Goal: Information Seeking & Learning: Learn about a topic

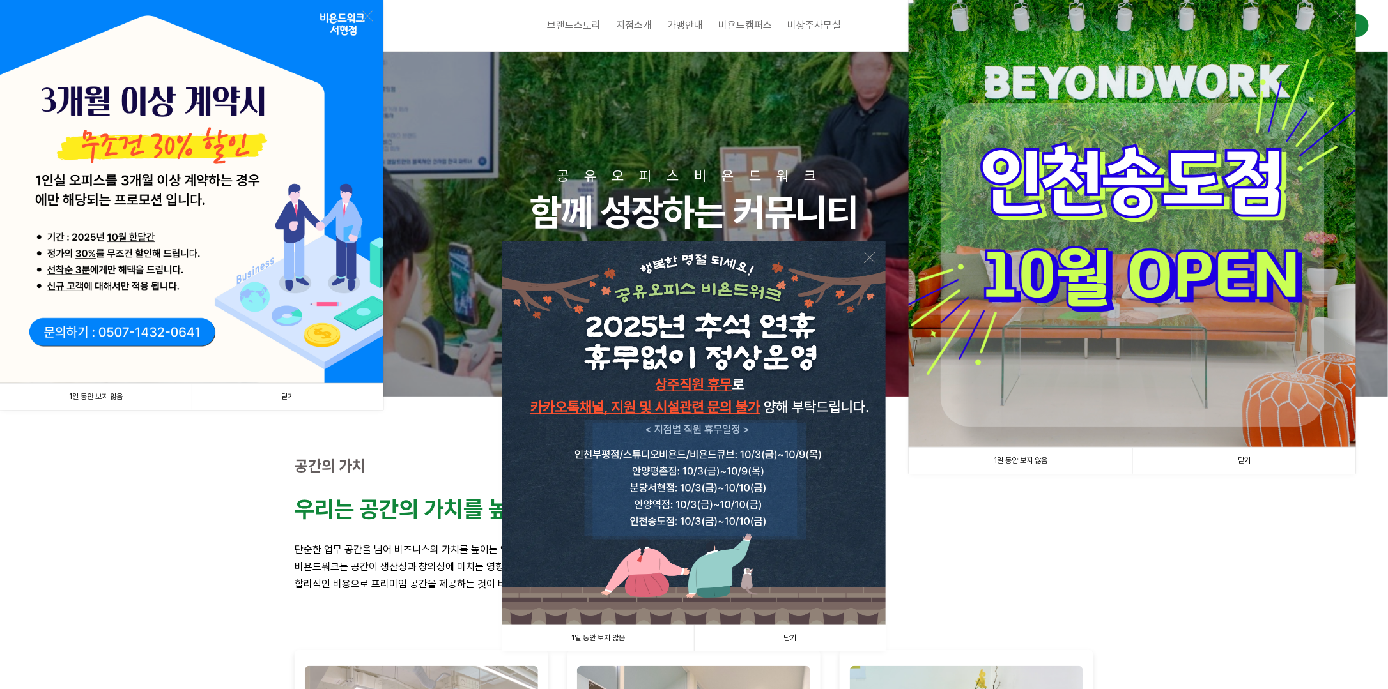
click at [596, 641] on link "1일 동안 보지 않음" at bounding box center [598, 638] width 192 height 26
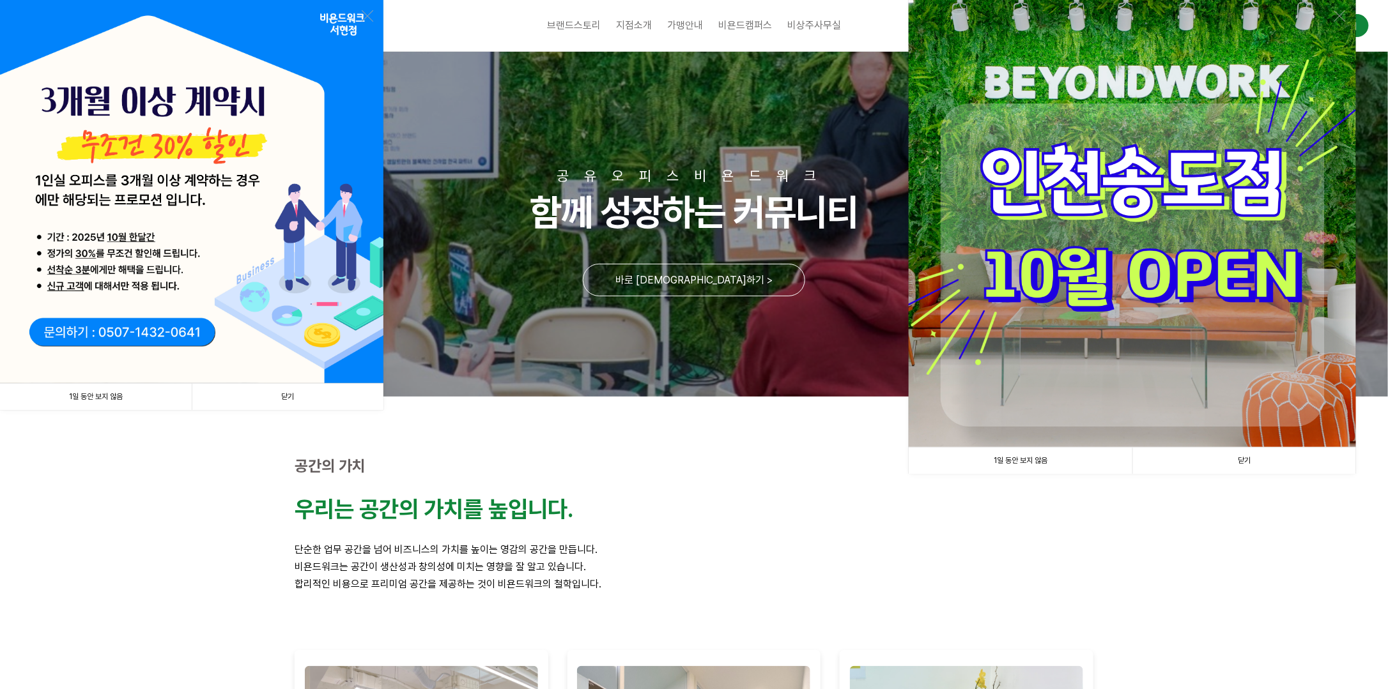
click at [1030, 457] on link "1일 동안 보지 않음" at bounding box center [1020, 461] width 224 height 26
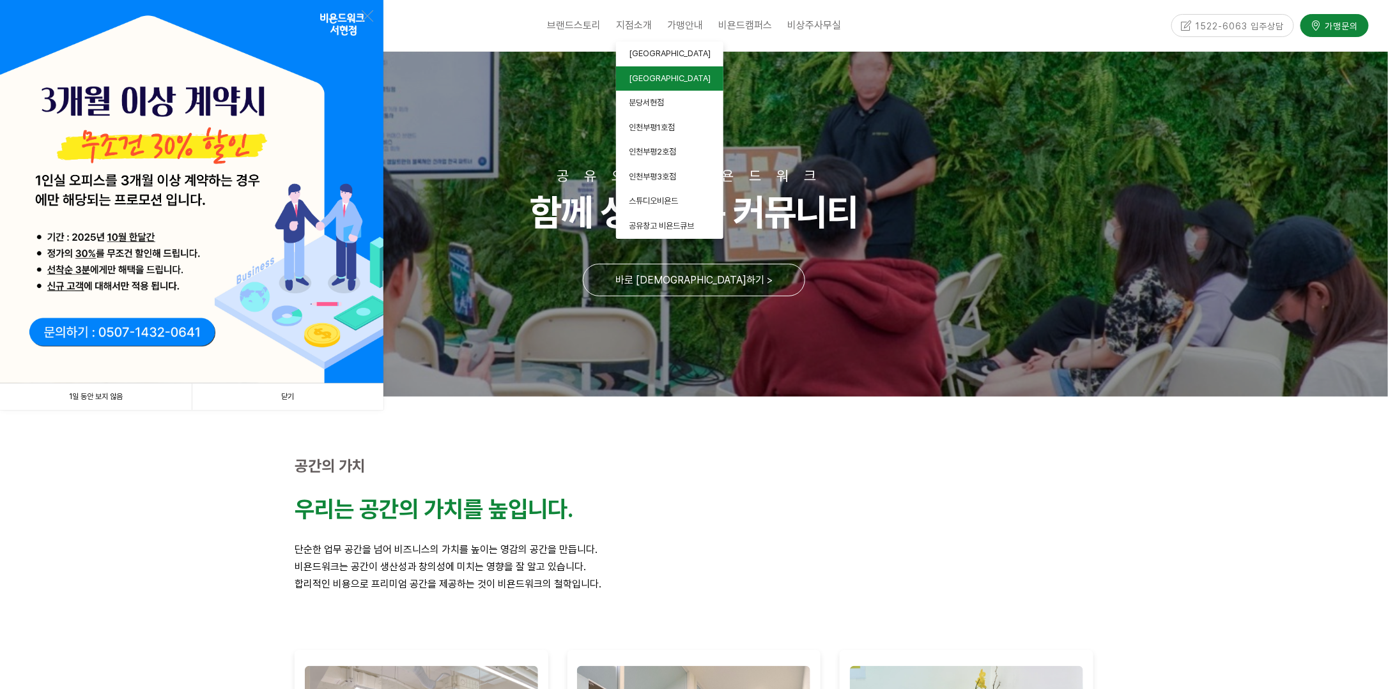
click at [644, 75] on span "[GEOGRAPHIC_DATA]" at bounding box center [670, 78] width 82 height 10
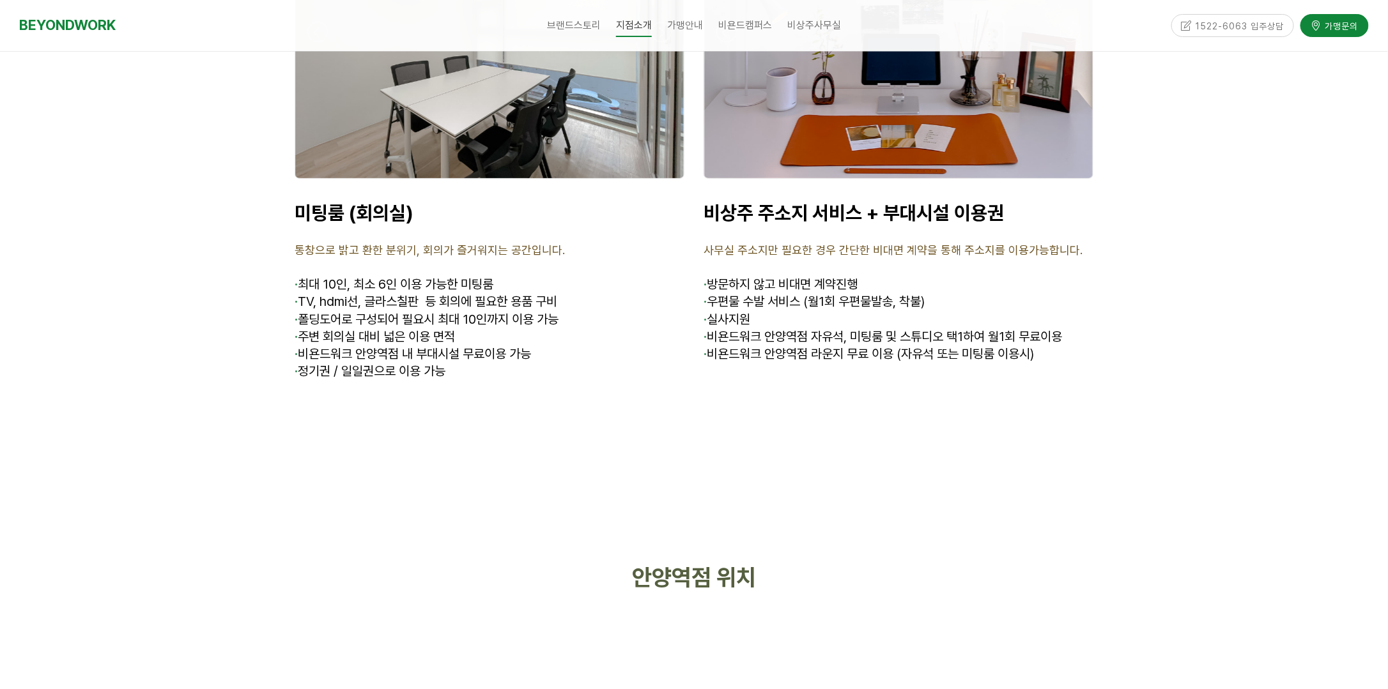
scroll to position [4698, 0]
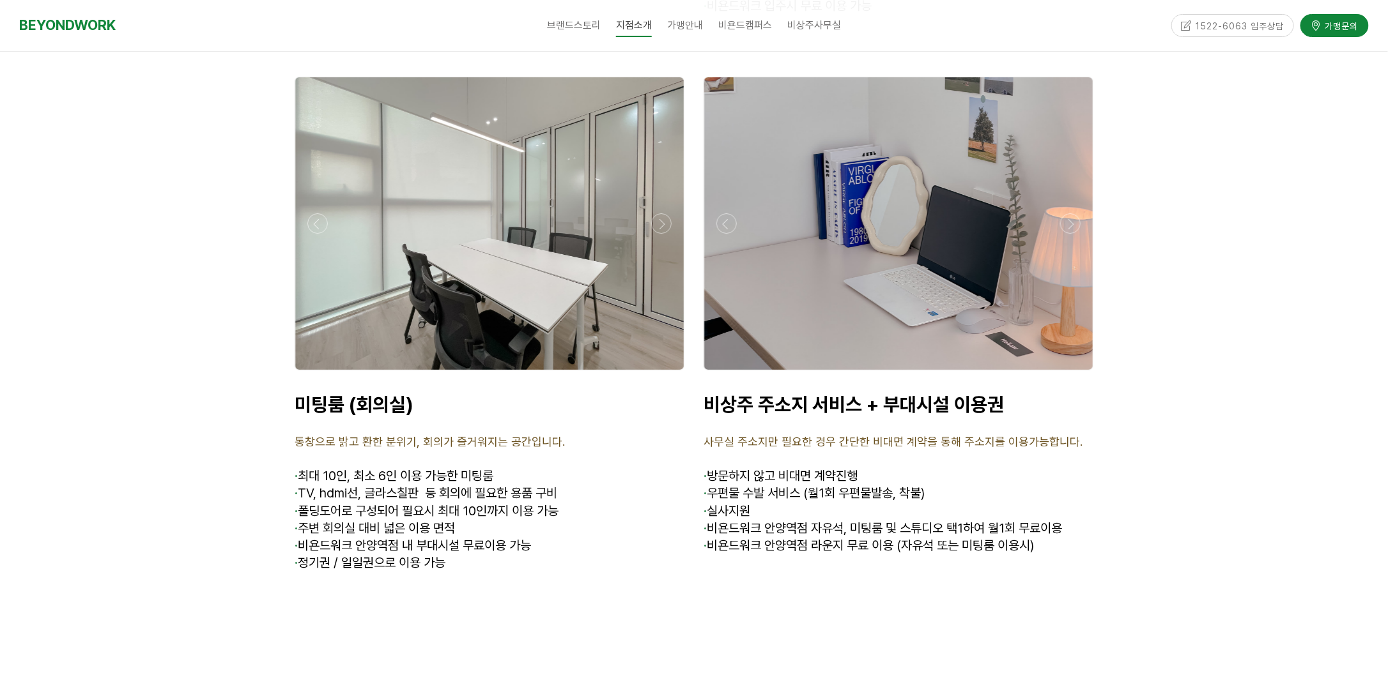
click at [491, 188] on div at bounding box center [489, 223] width 388 height 293
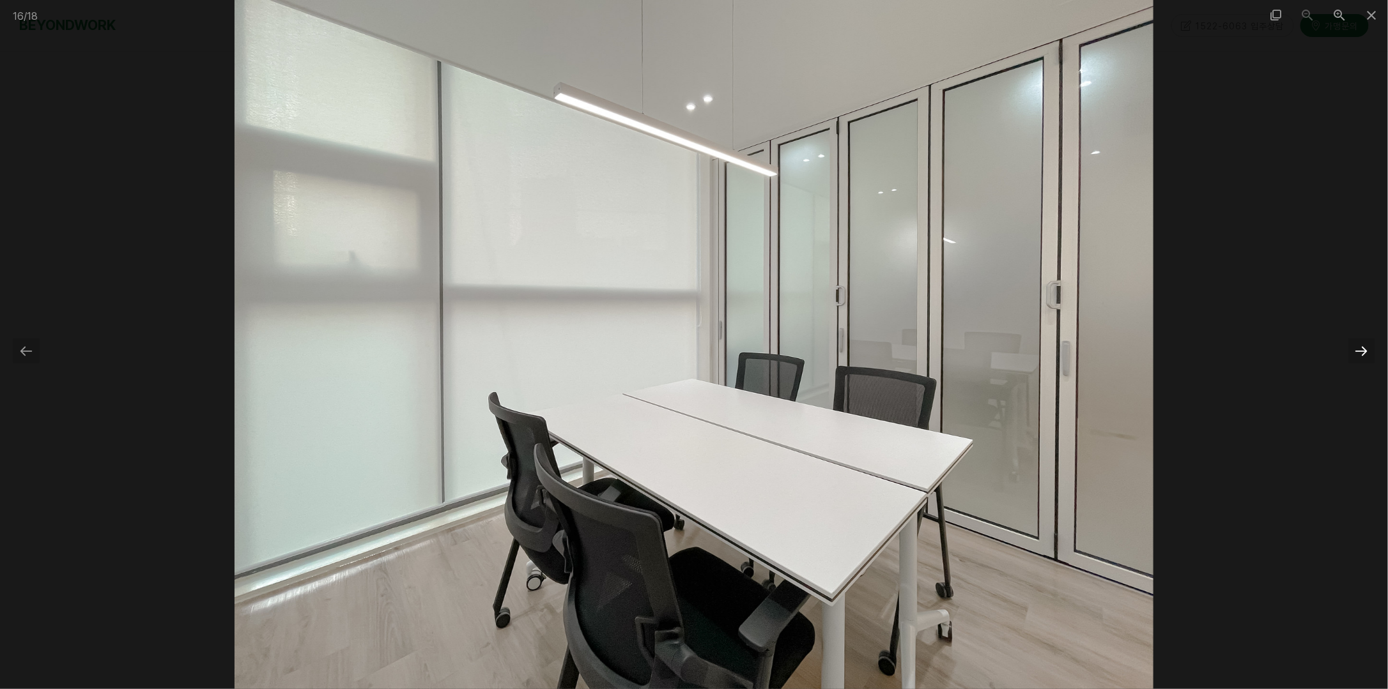
click at [1357, 346] on div at bounding box center [1361, 351] width 27 height 25
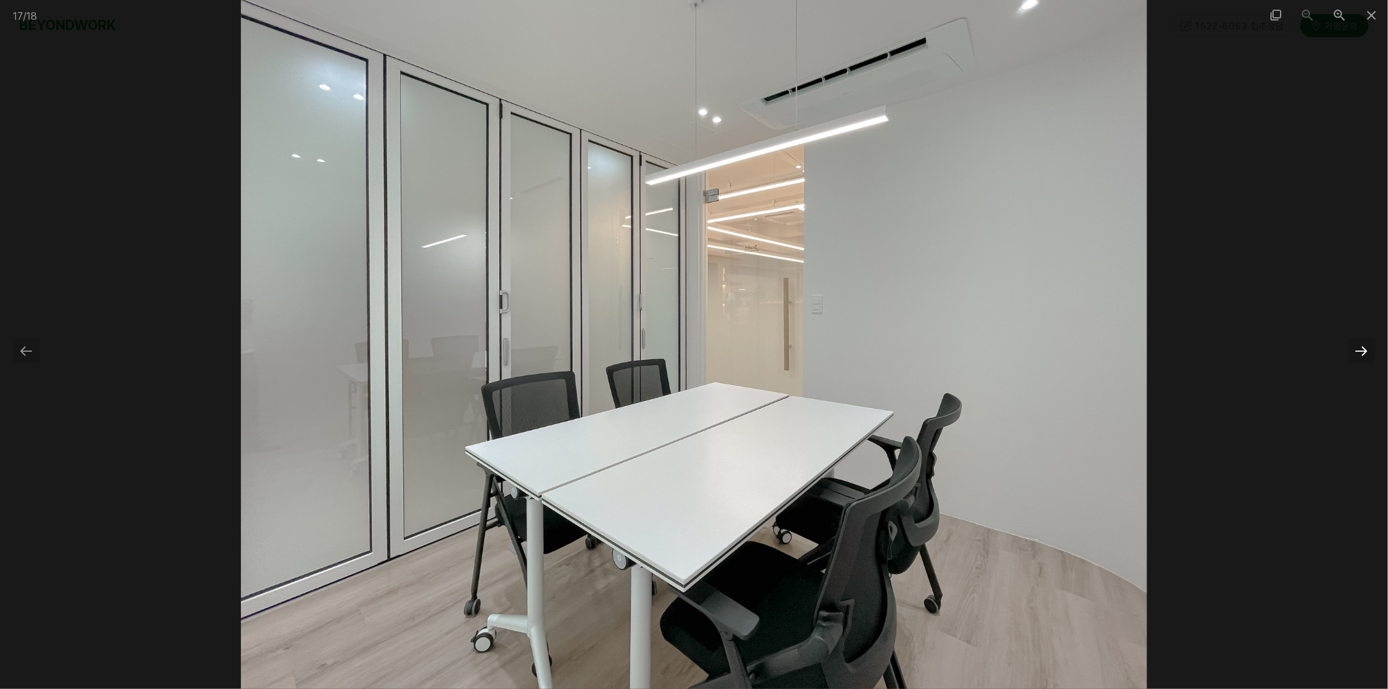
click at [1357, 346] on div at bounding box center [1361, 351] width 27 height 25
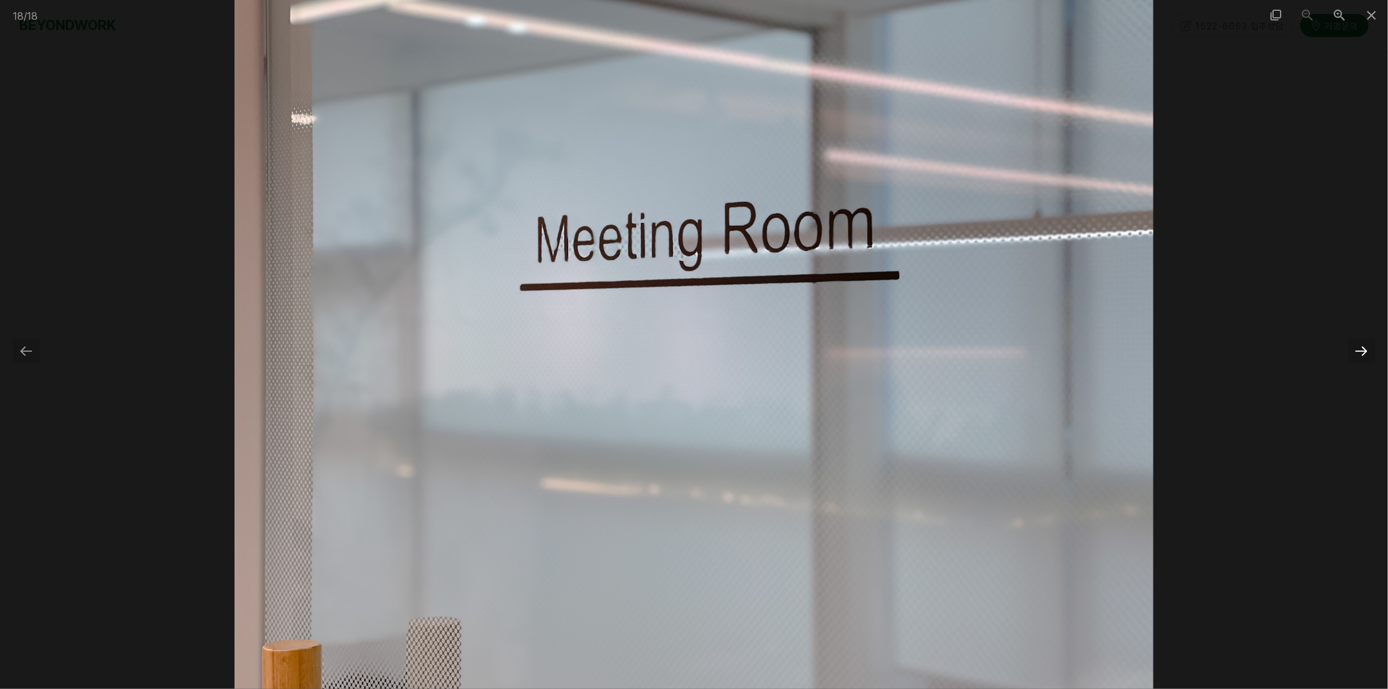
click at [1357, 346] on div at bounding box center [1361, 351] width 27 height 25
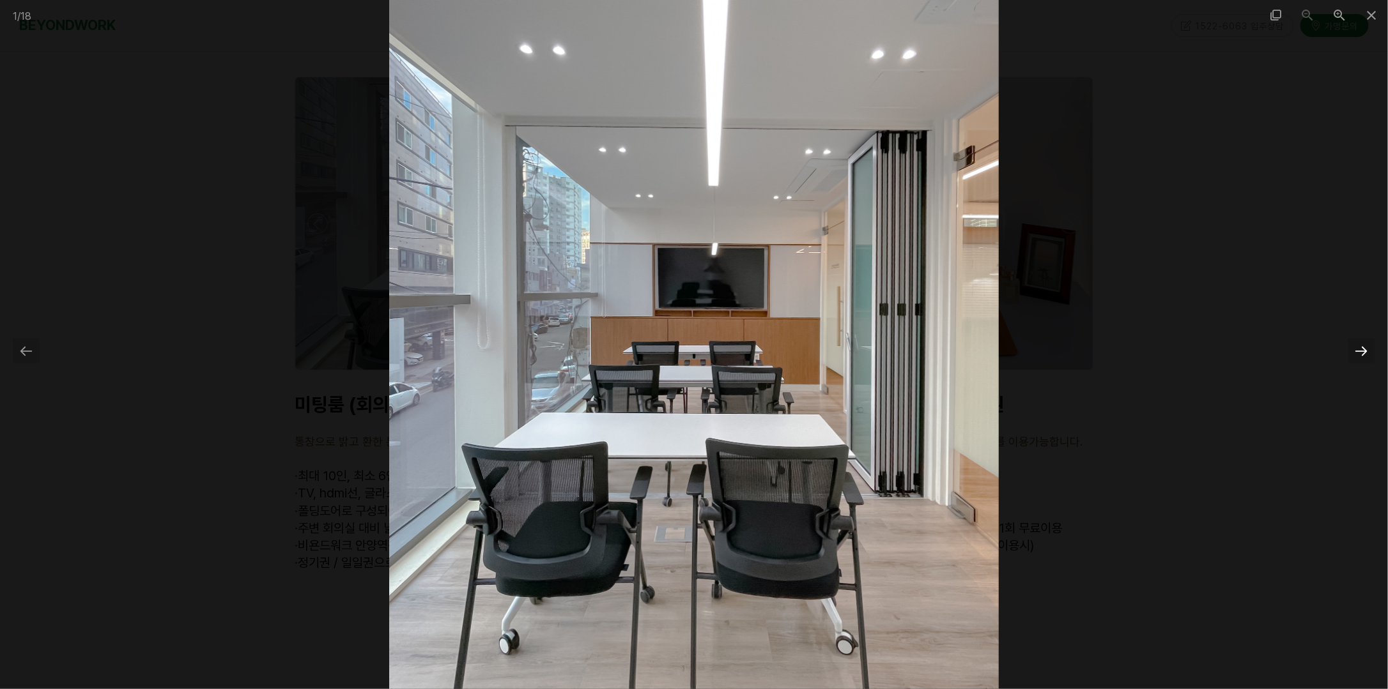
click at [1357, 346] on div at bounding box center [1361, 351] width 27 height 25
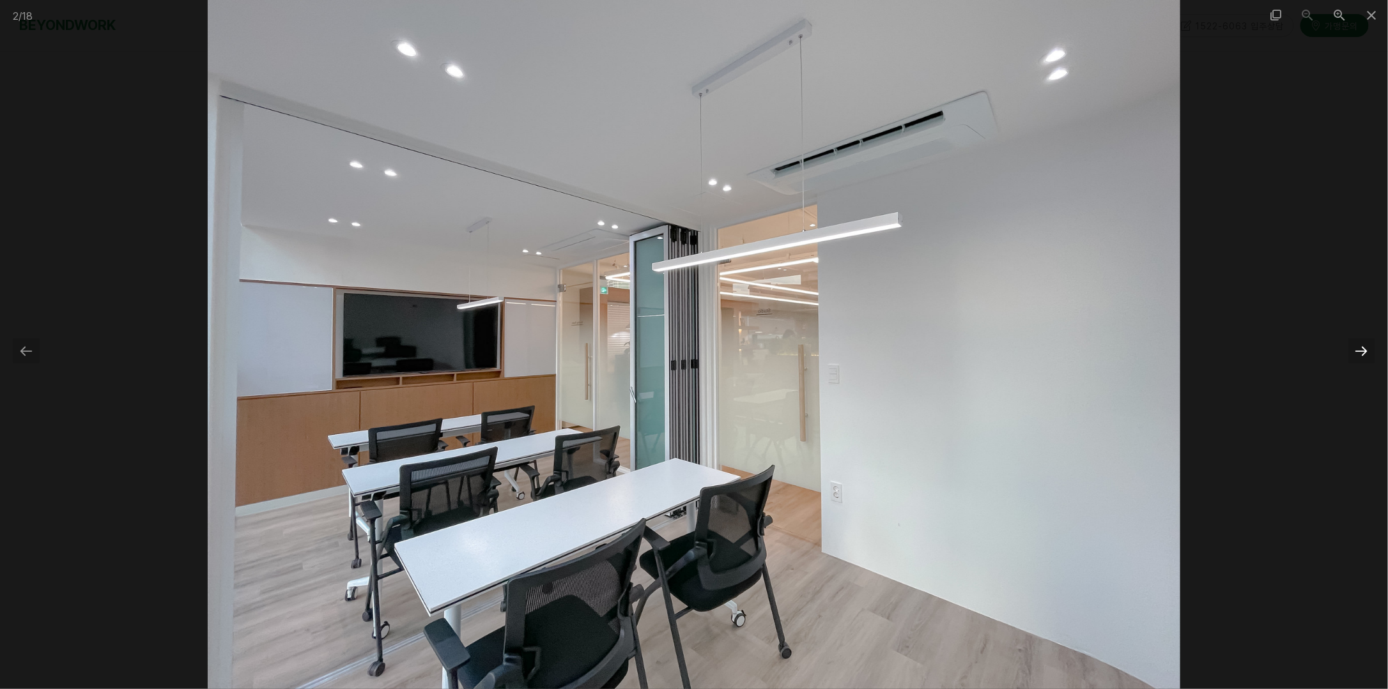
click at [1361, 351] on div at bounding box center [1361, 351] width 27 height 25
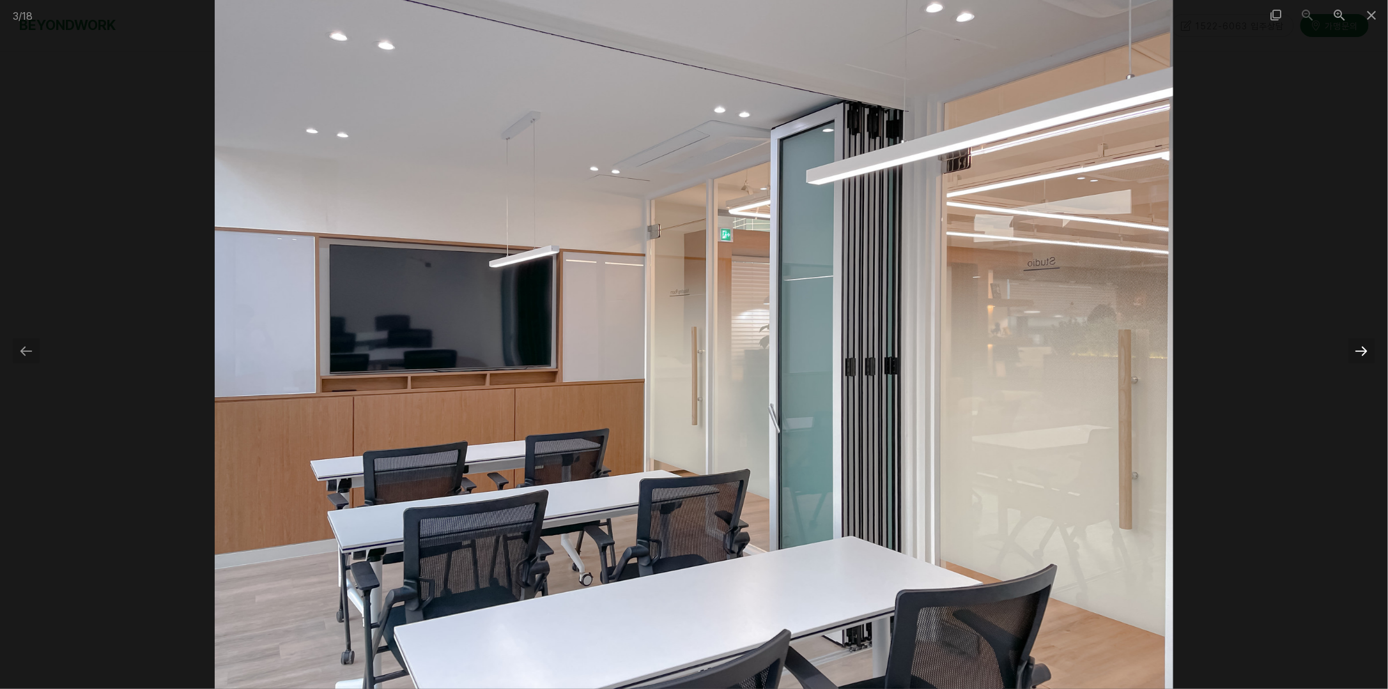
click at [1361, 351] on div at bounding box center [1361, 351] width 27 height 25
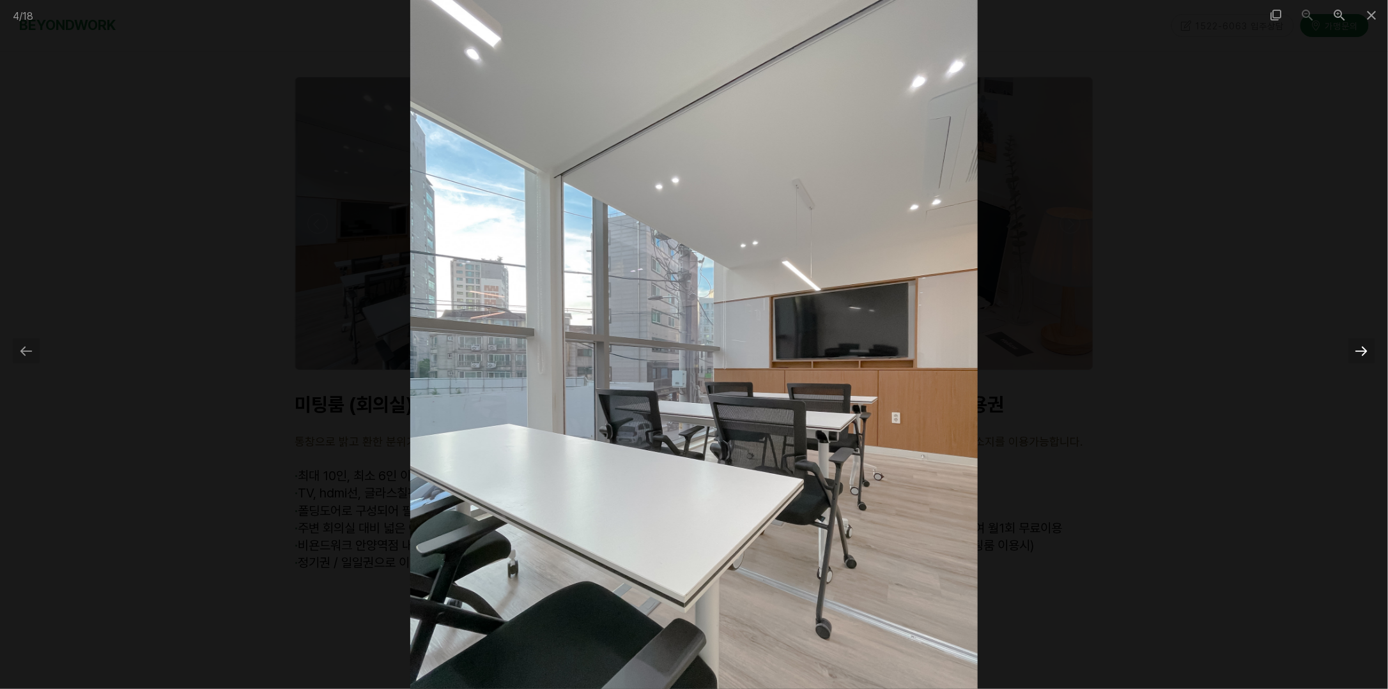
click at [1361, 351] on div at bounding box center [1361, 351] width 27 height 25
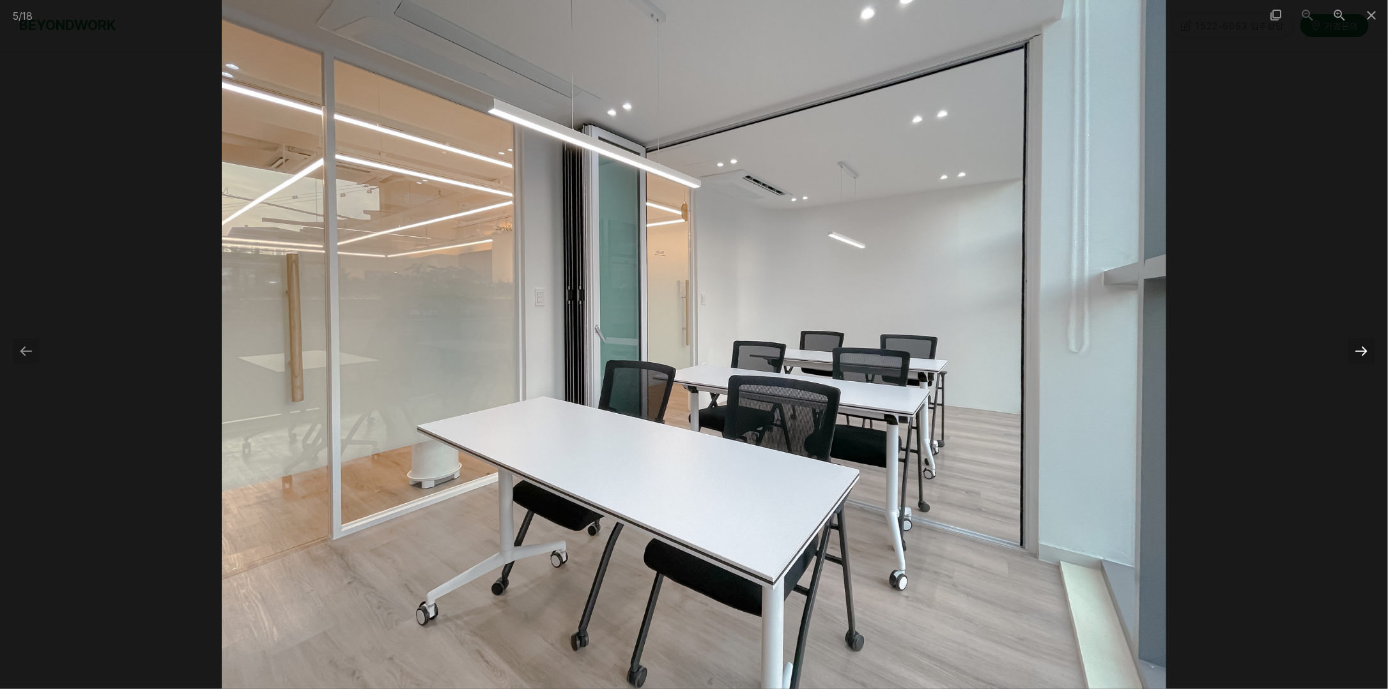
click at [1361, 351] on div at bounding box center [1361, 351] width 27 height 25
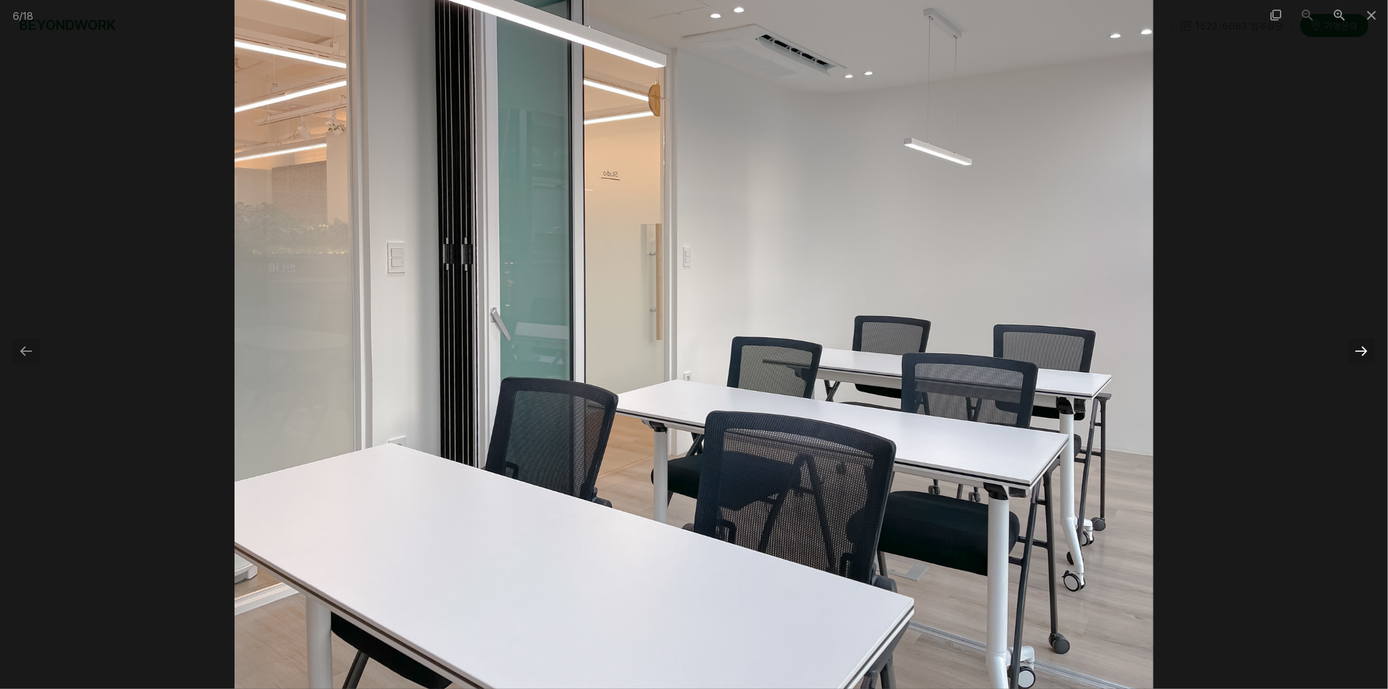
click at [1361, 351] on div at bounding box center [1361, 351] width 27 height 25
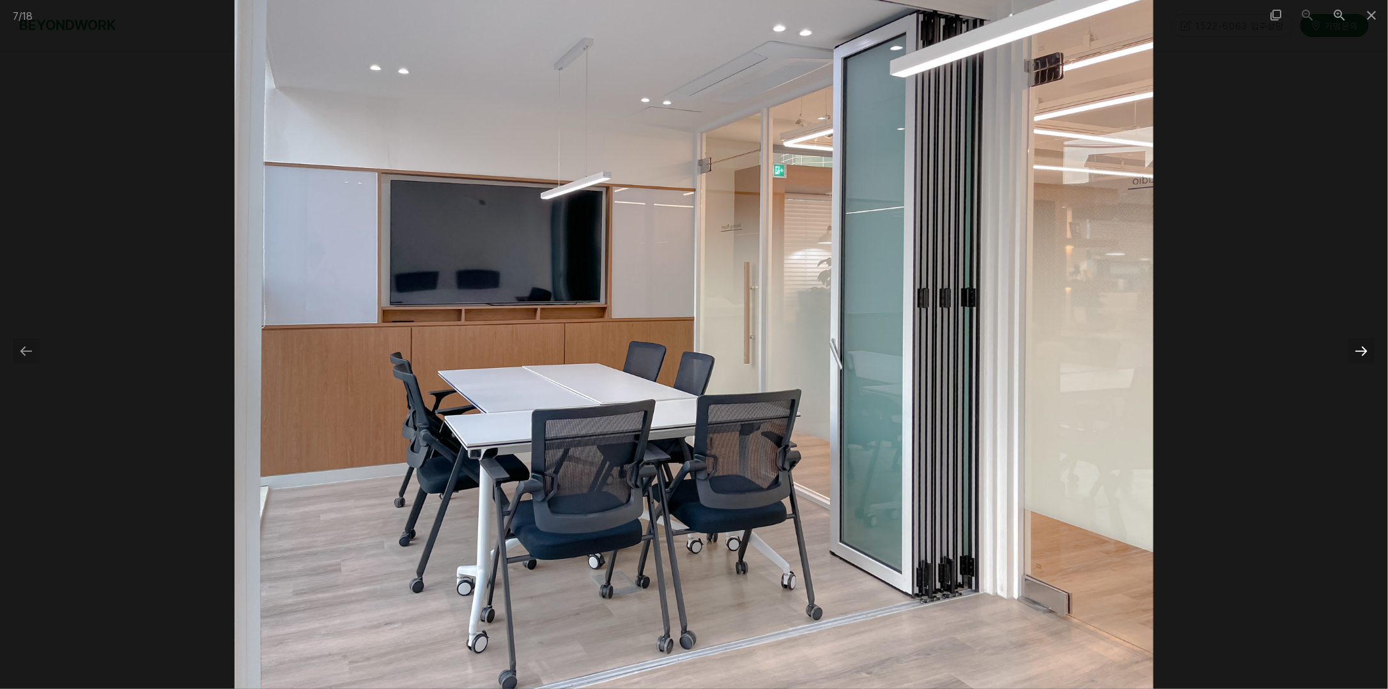
click at [1365, 349] on div at bounding box center [1361, 351] width 27 height 25
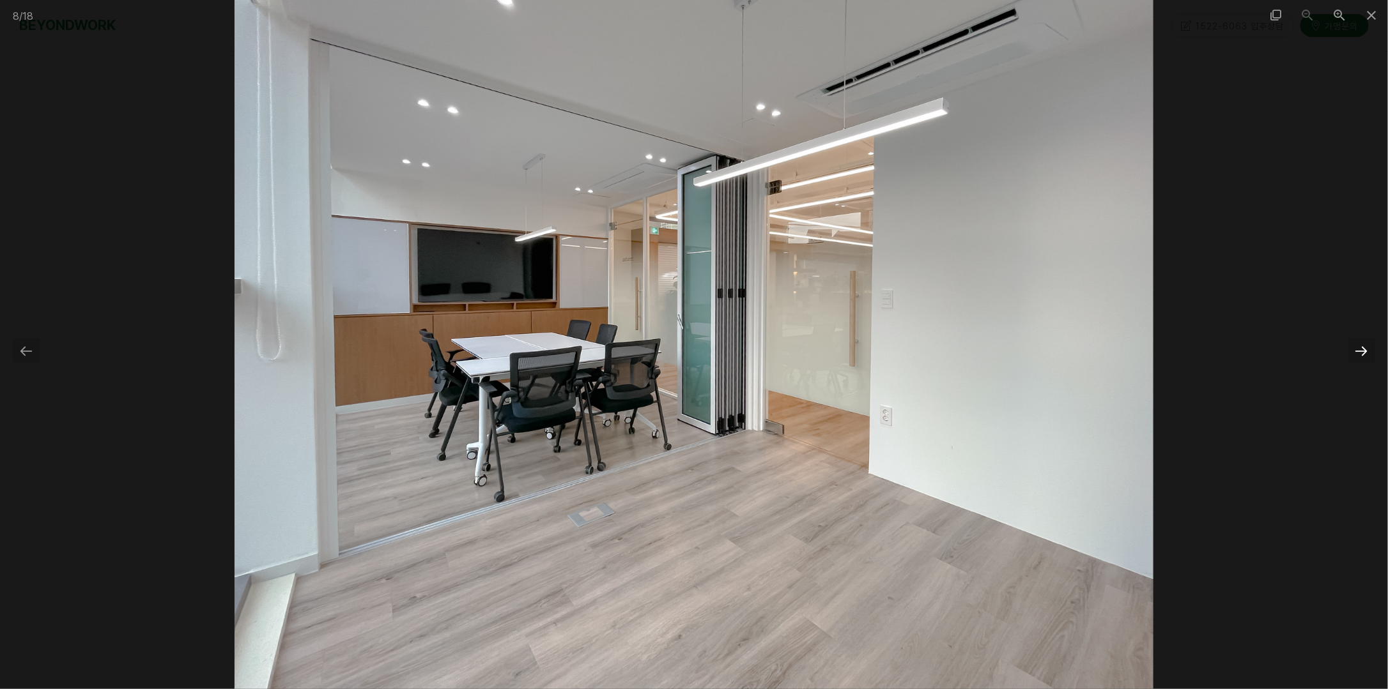
click at [1365, 349] on div at bounding box center [1361, 351] width 27 height 25
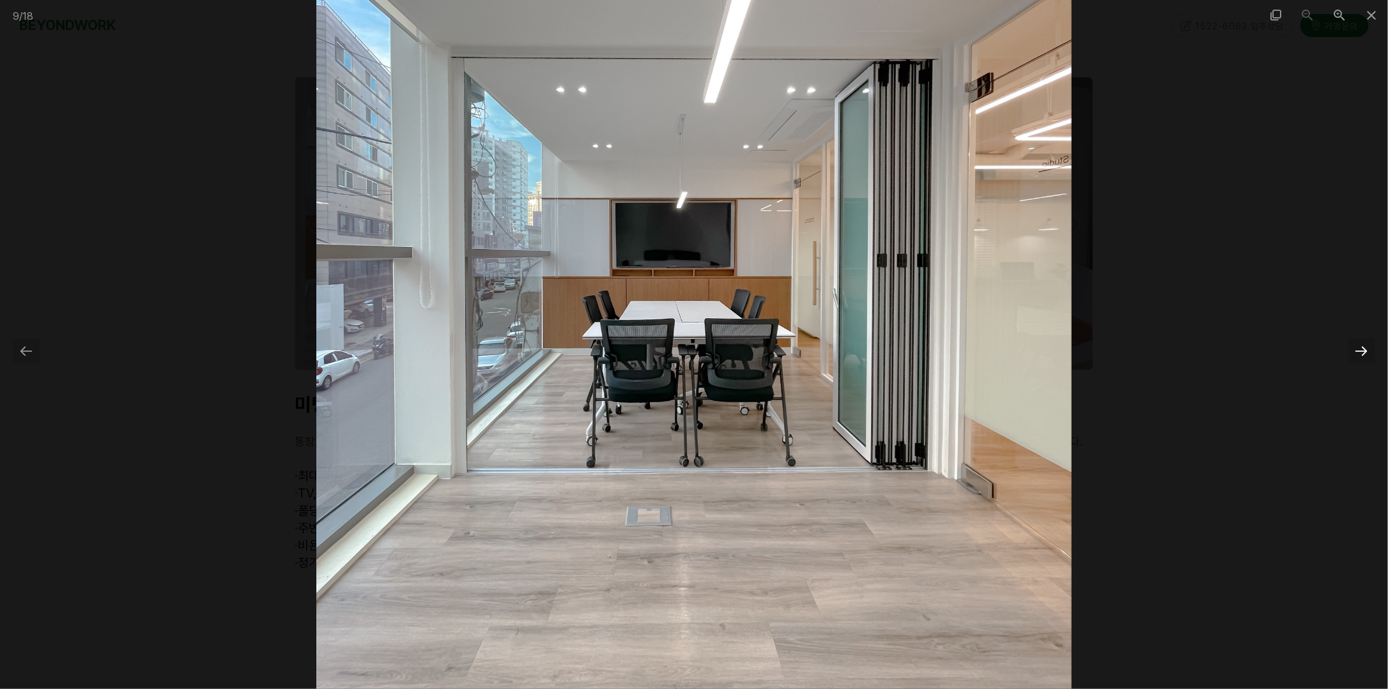
click at [1365, 349] on div at bounding box center [1361, 351] width 27 height 25
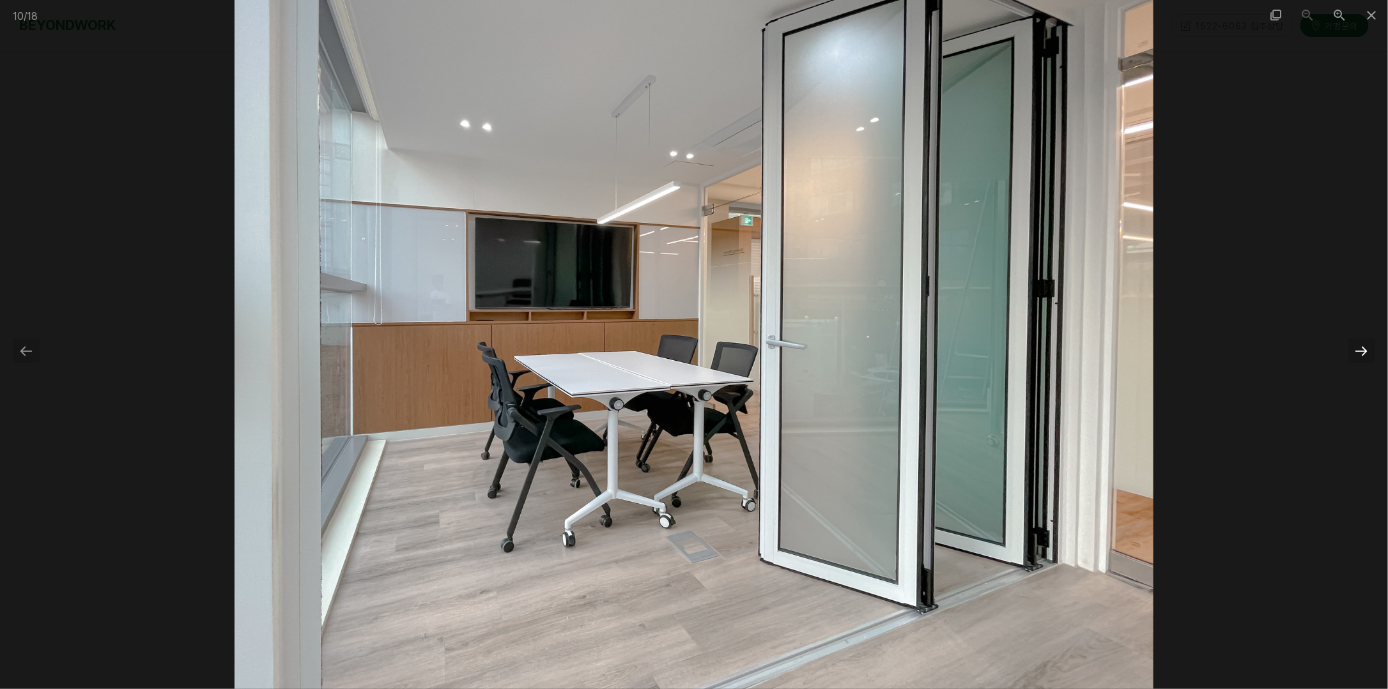
click at [1365, 349] on div at bounding box center [1361, 351] width 27 height 25
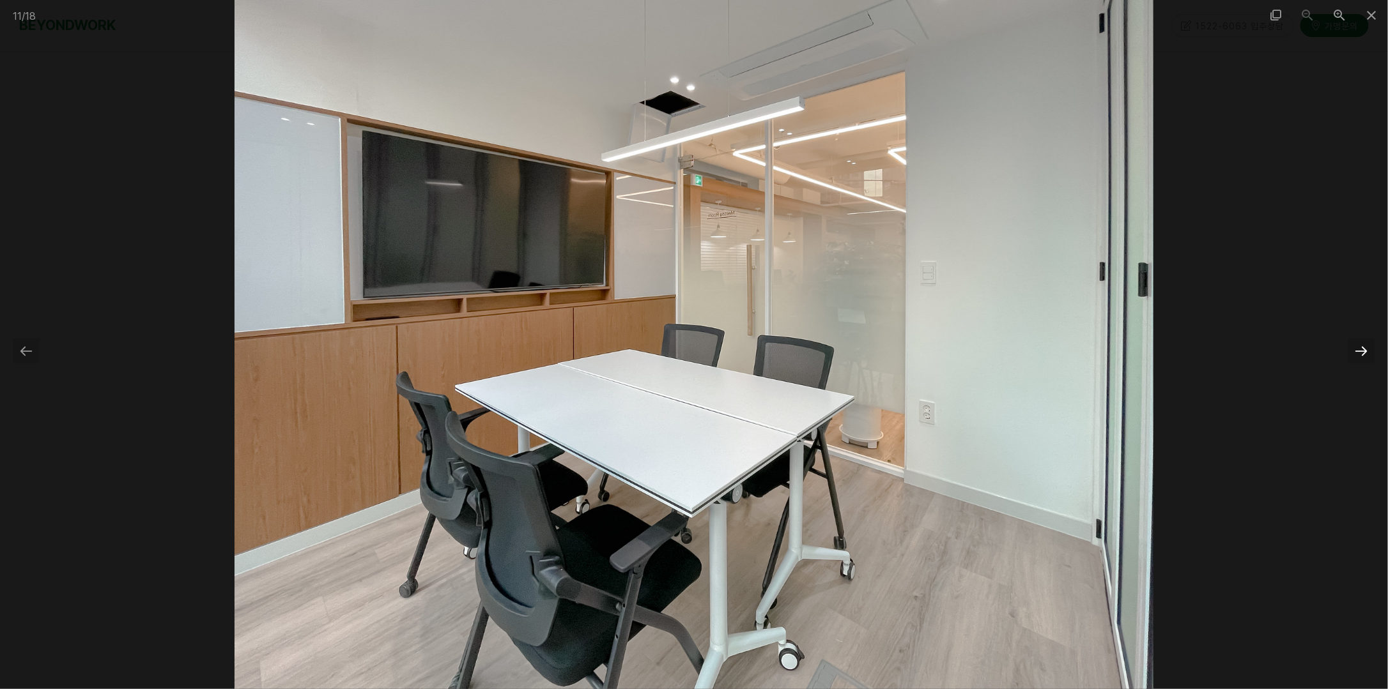
click at [1365, 349] on div at bounding box center [1361, 351] width 27 height 25
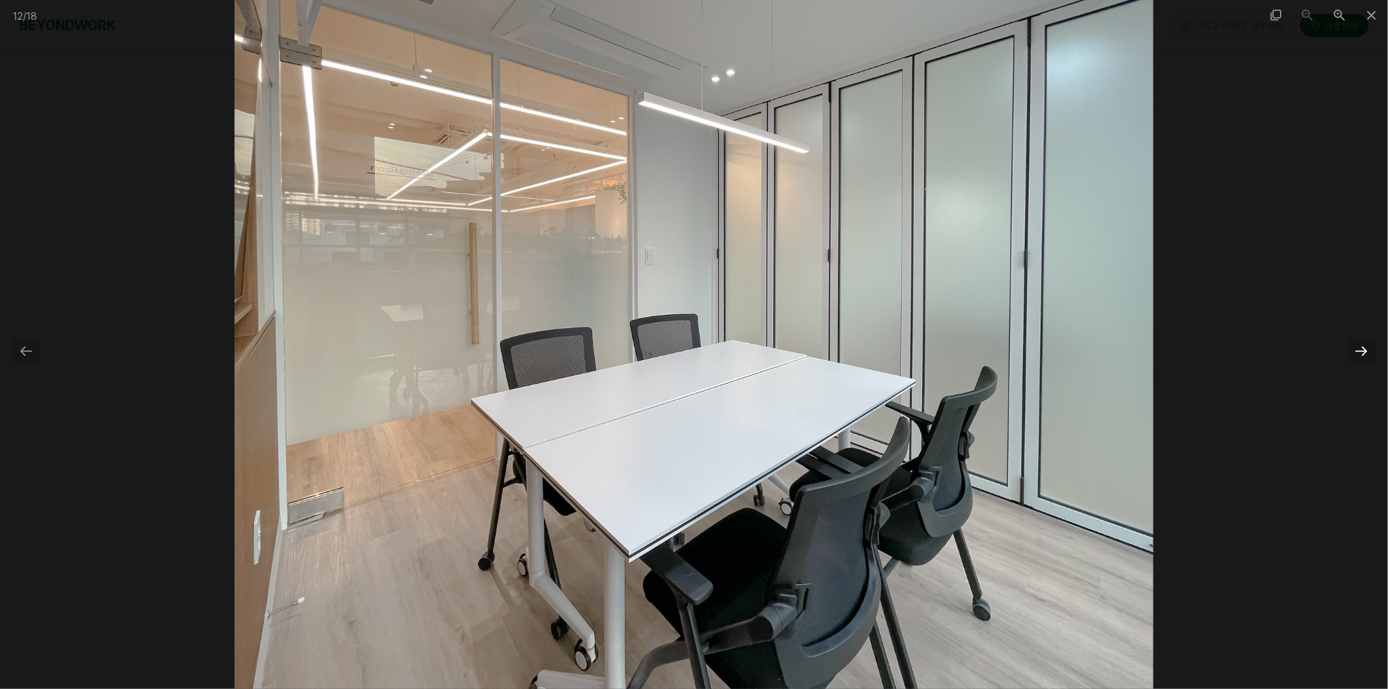
click at [1365, 349] on div at bounding box center [1361, 351] width 27 height 25
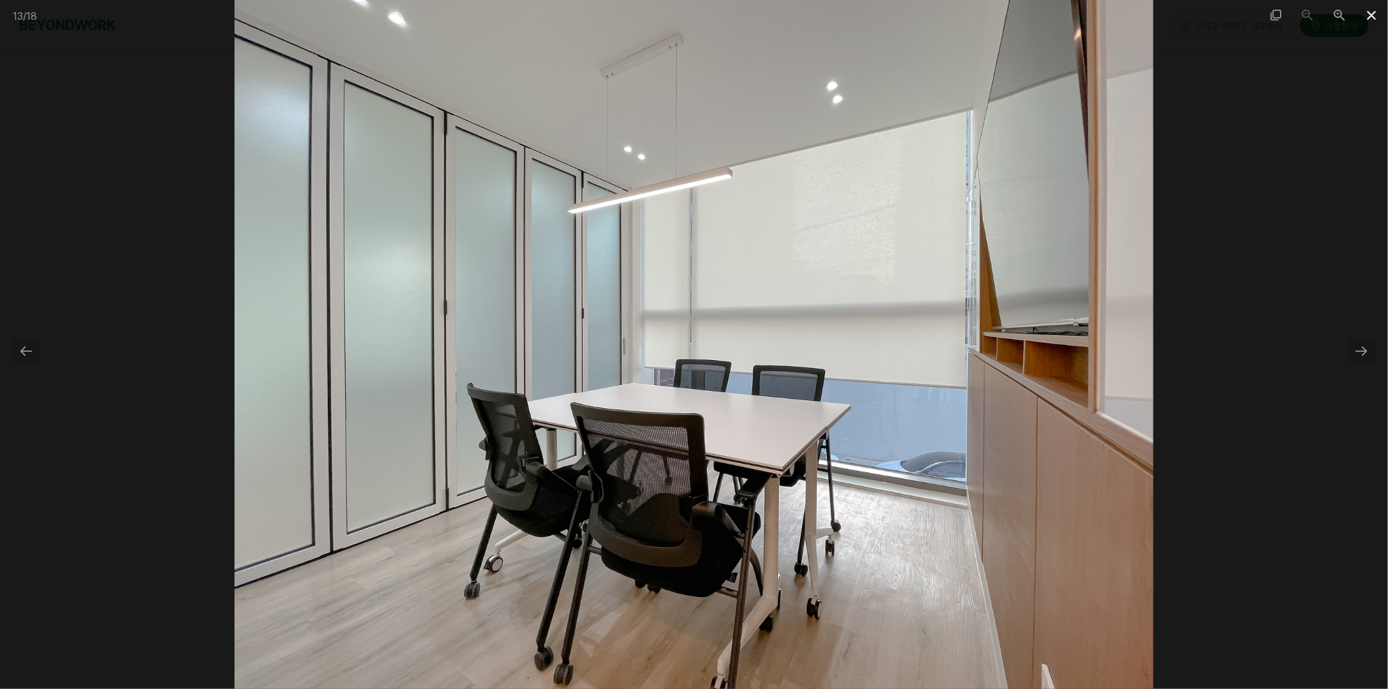
click at [1368, 15] on span at bounding box center [1372, 15] width 32 height 30
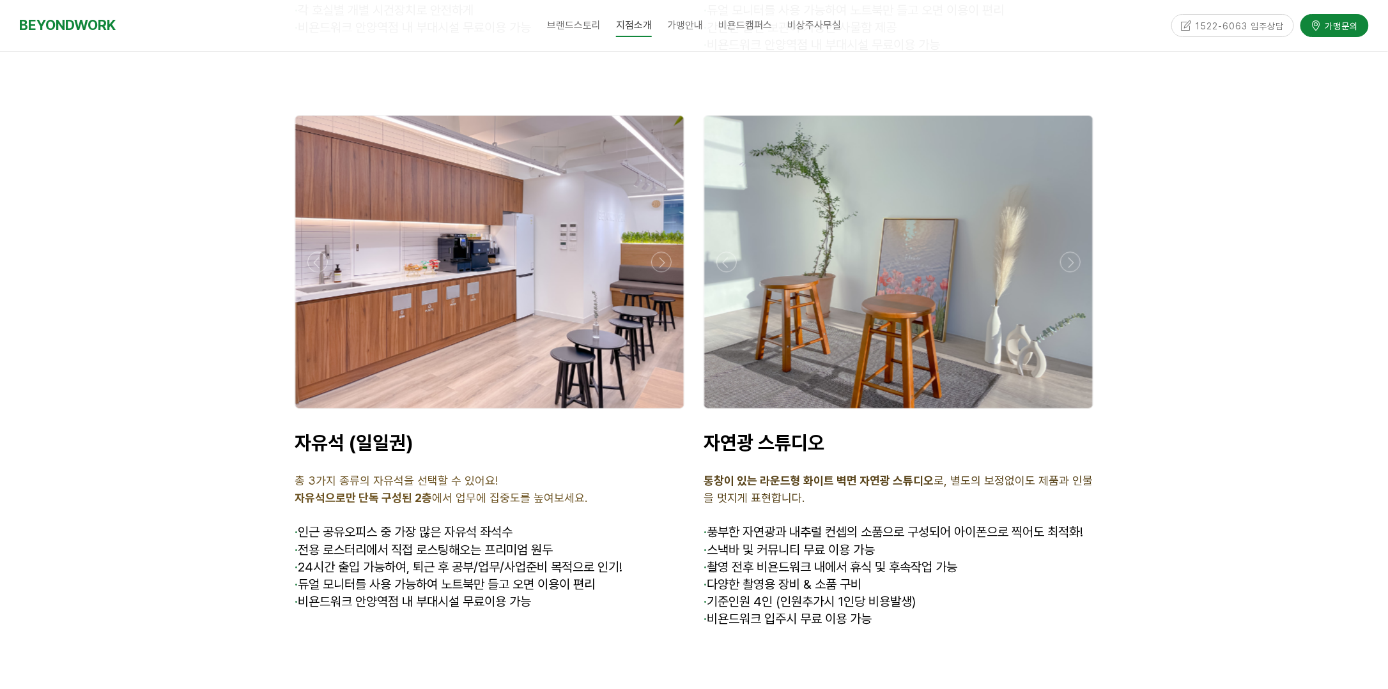
scroll to position [4059, 0]
